Goal: Task Accomplishment & Management: Use online tool/utility

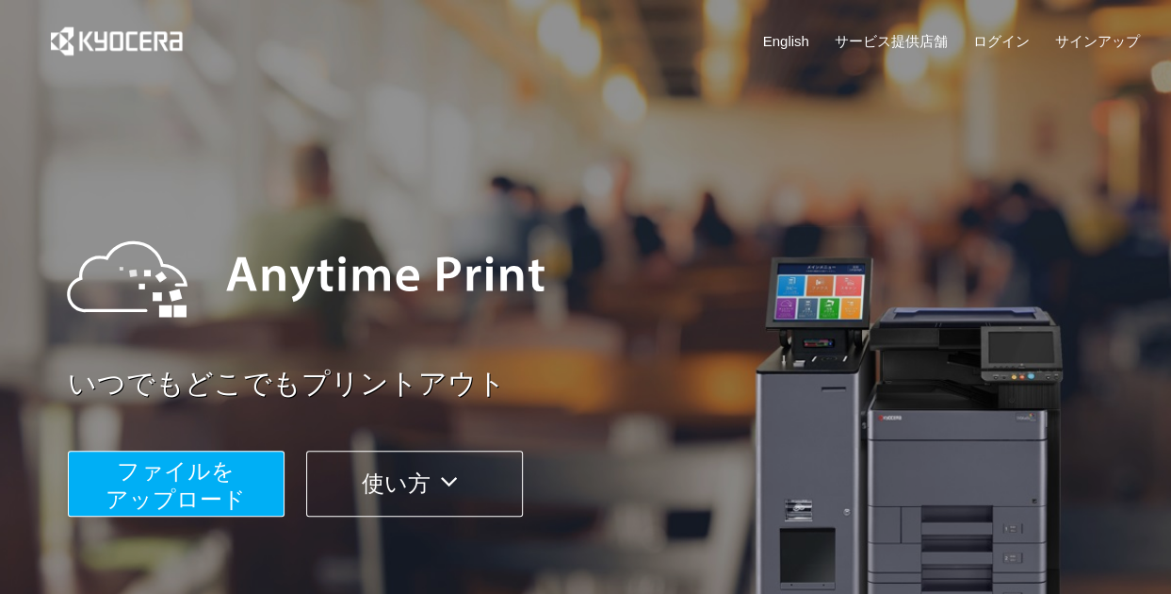
click at [155, 499] on span "ファイルを ​​アップロード" at bounding box center [176, 485] width 140 height 54
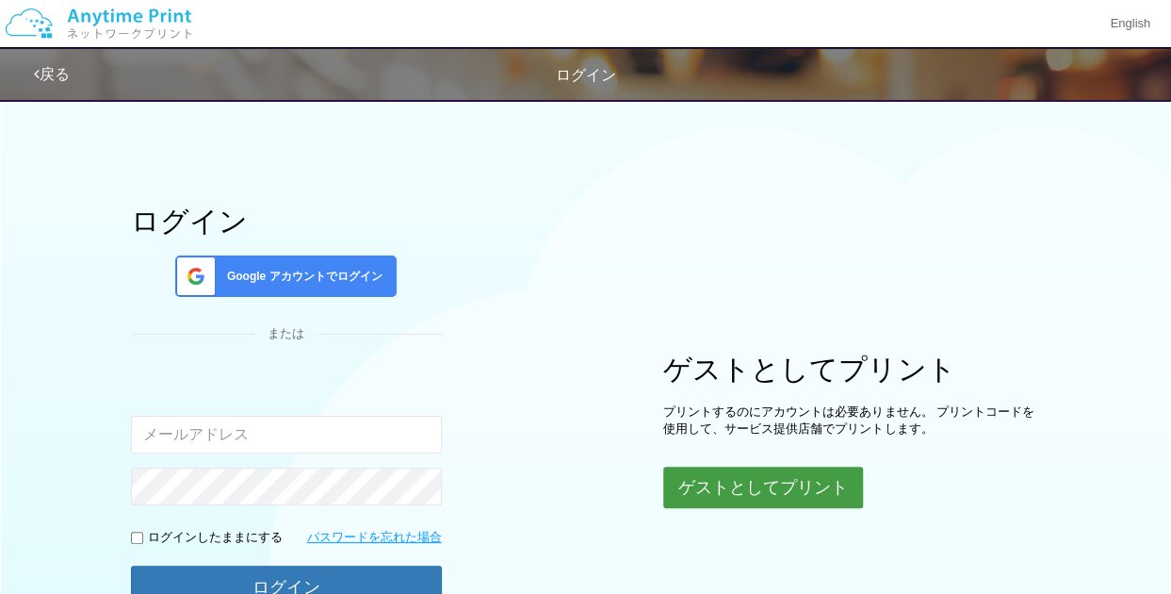
click at [739, 485] on button "ゲストとしてプリント" at bounding box center [763, 486] width 200 height 41
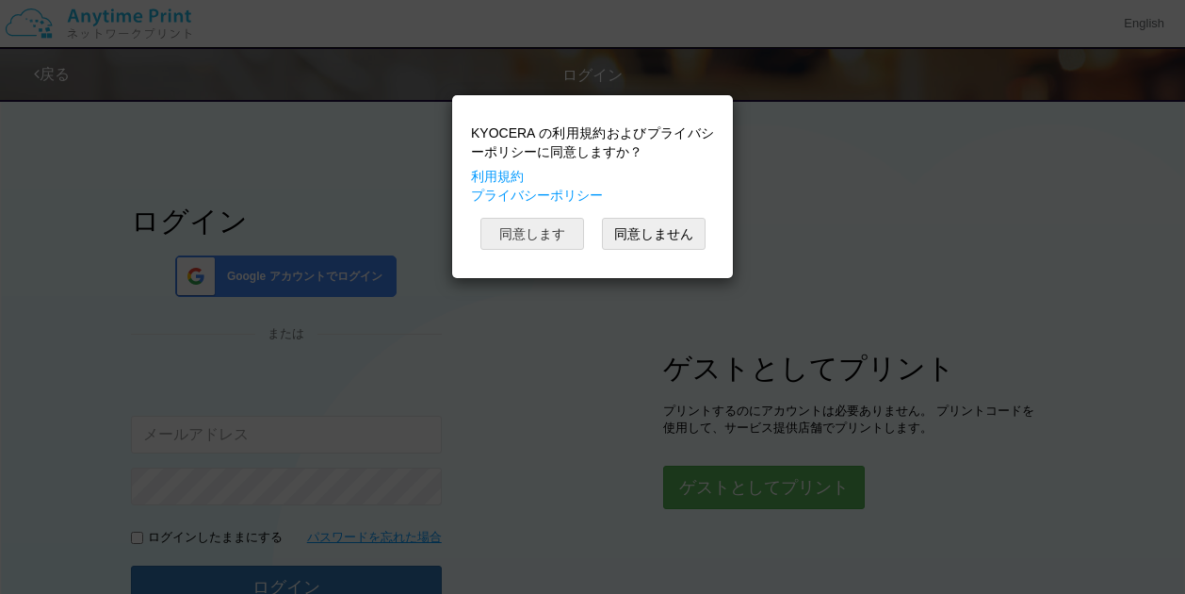
click at [526, 221] on button "同意します" at bounding box center [533, 234] width 104 height 32
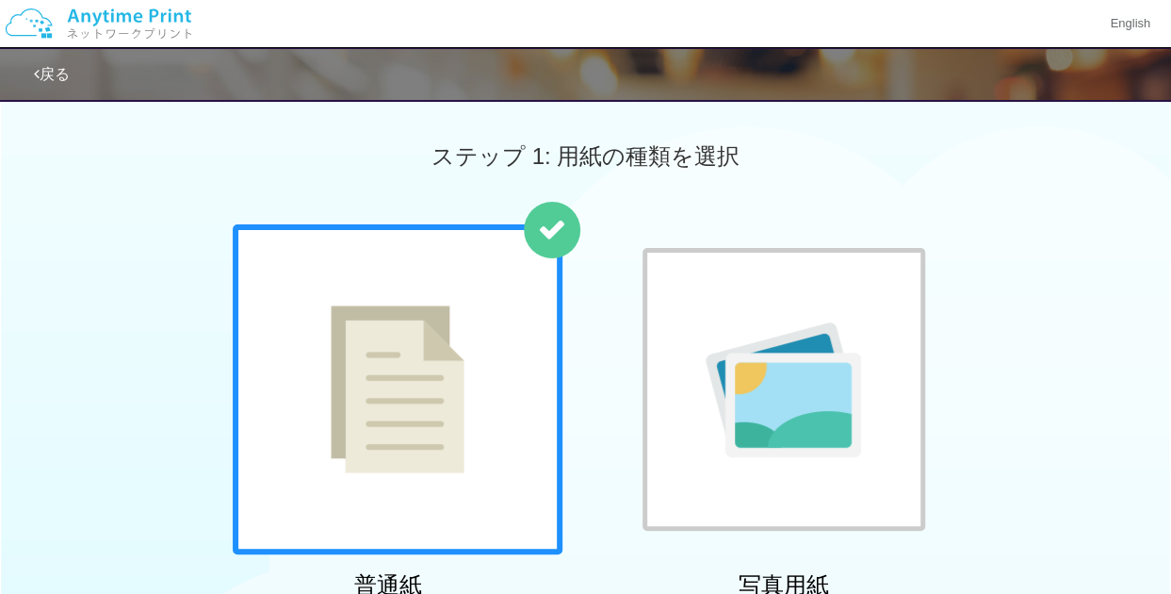
click at [726, 290] on div at bounding box center [784, 389] width 283 height 283
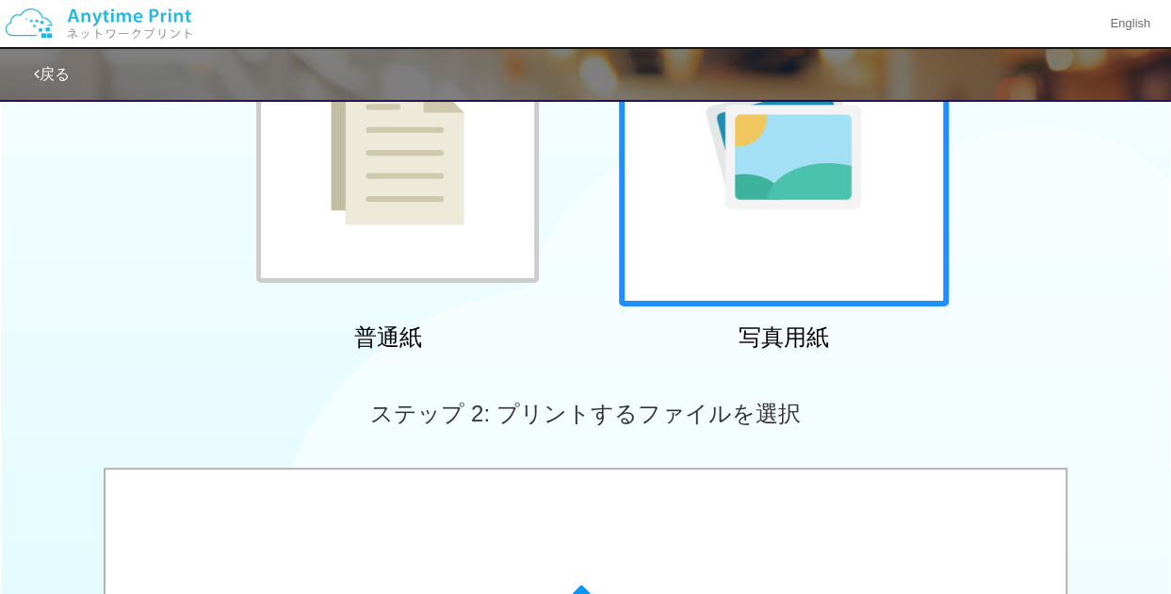
scroll to position [243, 0]
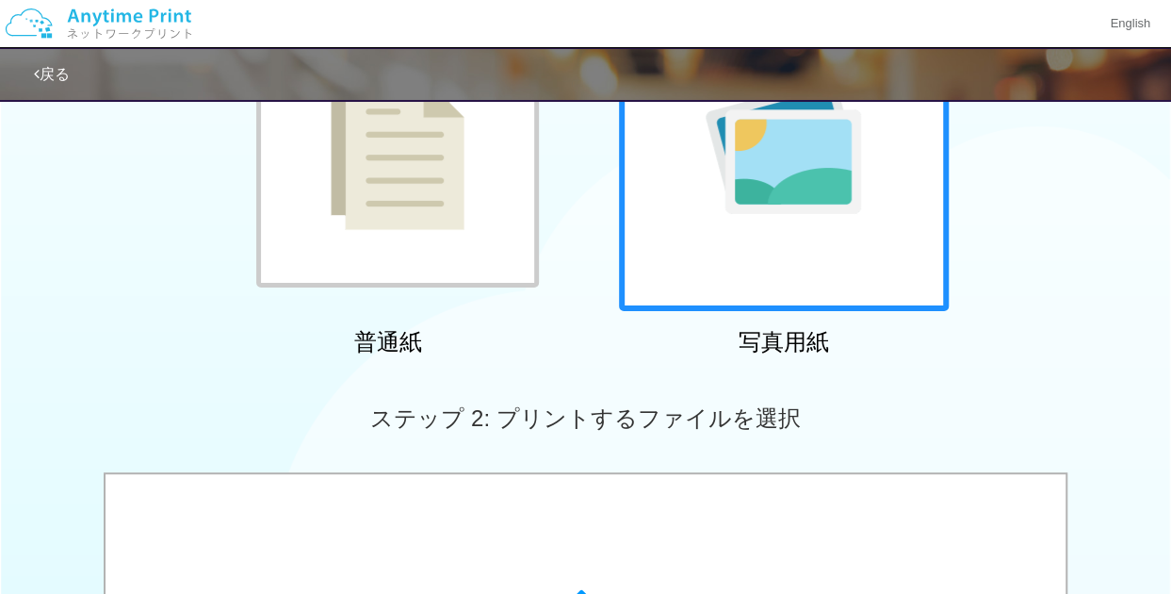
click at [436, 203] on img at bounding box center [398, 146] width 134 height 168
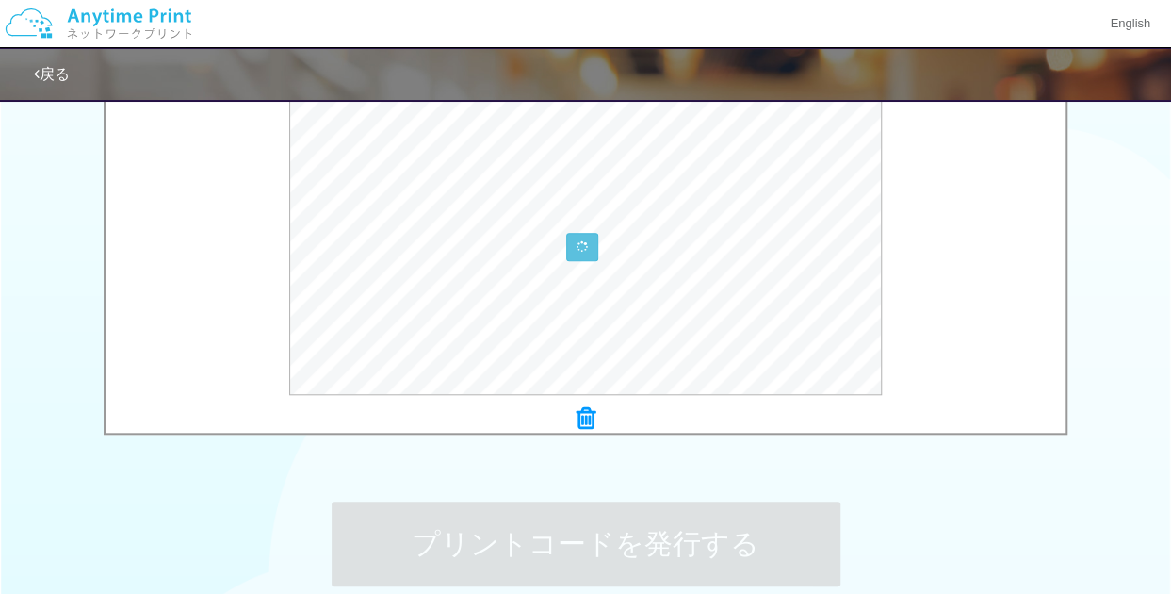
scroll to position [654, 0]
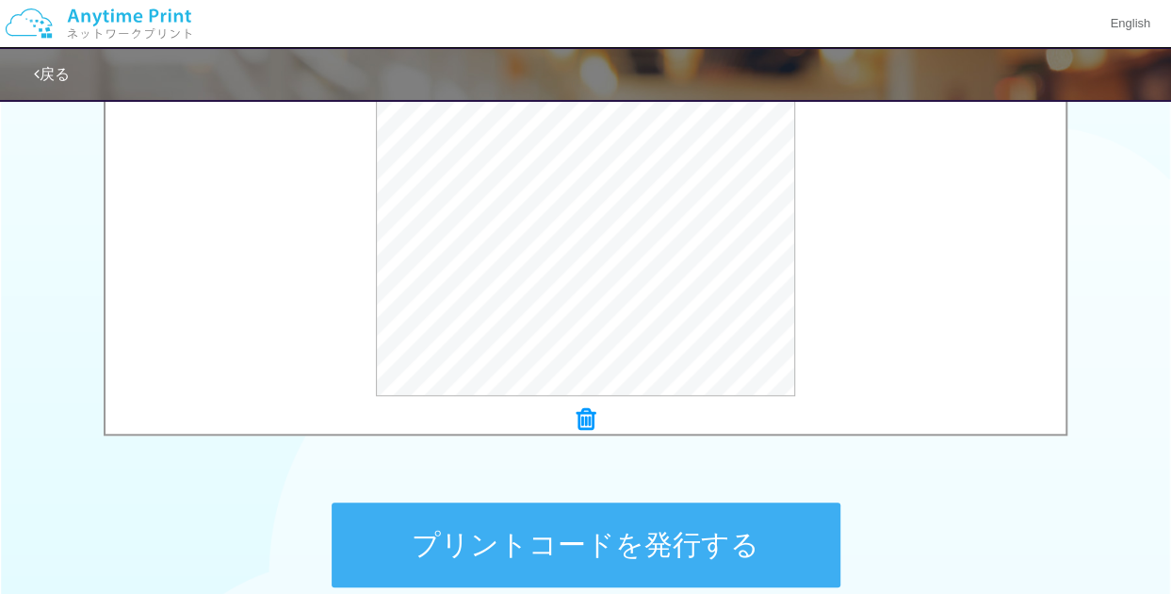
click at [601, 549] on button "プリントコードを発行する" at bounding box center [586, 544] width 509 height 85
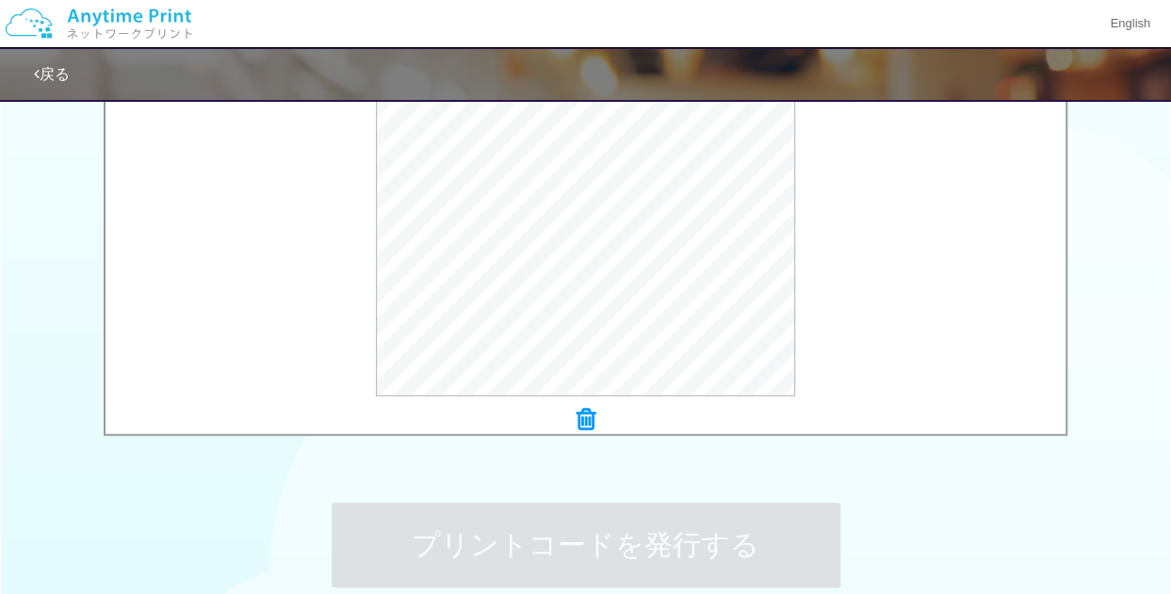
scroll to position [0, 0]
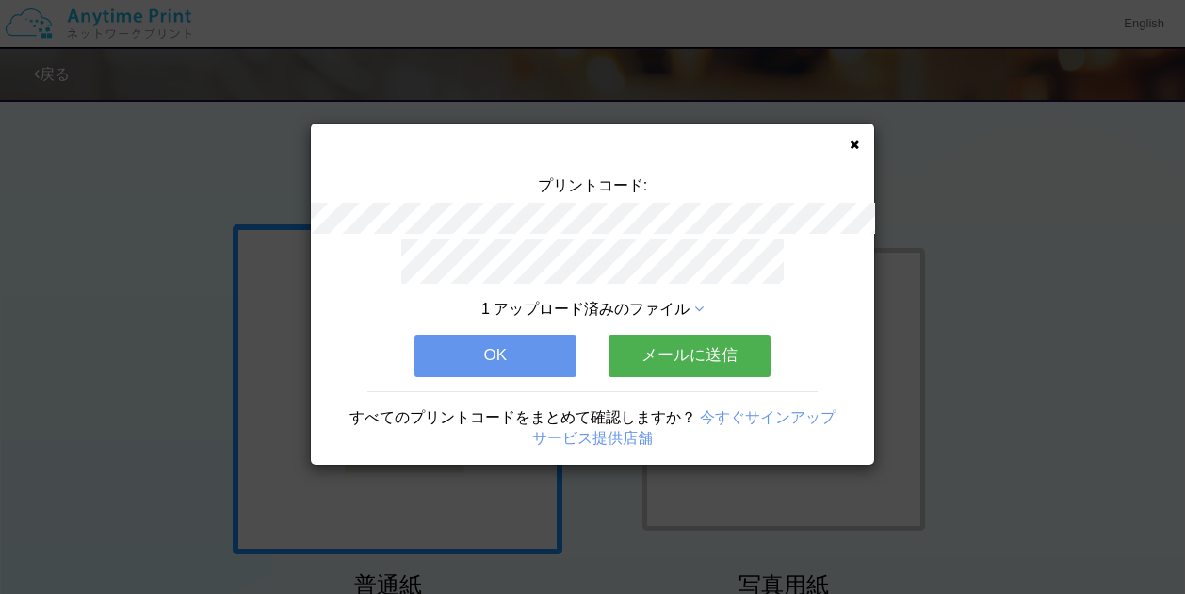
click at [856, 155] on div "プリントコード: 1 アップロード済みのファイル OK メールに送信 すべてのプリントコードをまとめて確認しますか？ 今すぐサインアップ サービス提供店舗" at bounding box center [593, 293] width 564 height 341
click at [855, 141] on icon at bounding box center [854, 145] width 9 height 12
